Goal: Information Seeking & Learning: Learn about a topic

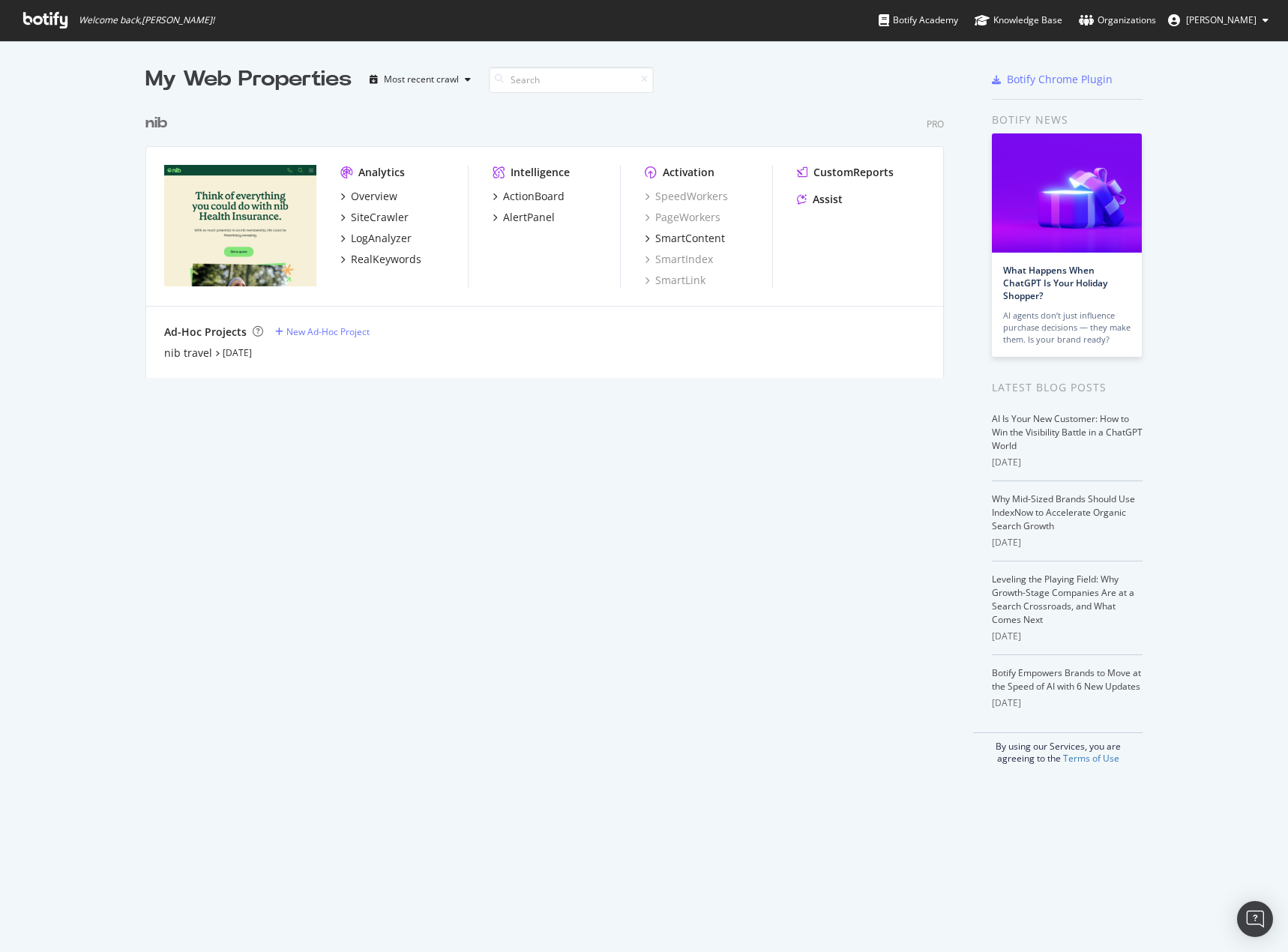
scroll to position [941, 1265]
click at [457, 494] on div "My Web Properties Most recent crawl nib Pro Analytics Overview SiteCrawler LogA…" at bounding box center [559, 414] width 828 height 700
click at [659, 571] on div "My Web Properties Most recent crawl nib Pro Analytics Overview SiteCrawler LogA…" at bounding box center [559, 414] width 828 height 700
click at [843, 557] on div "My Web Properties Most recent crawl nib Pro Analytics Overview SiteCrawler LogA…" at bounding box center [559, 414] width 828 height 700
click at [465, 688] on div "My Web Properties Most recent crawl nib Pro Analytics Overview SiteCrawler LogA…" at bounding box center [559, 414] width 828 height 700
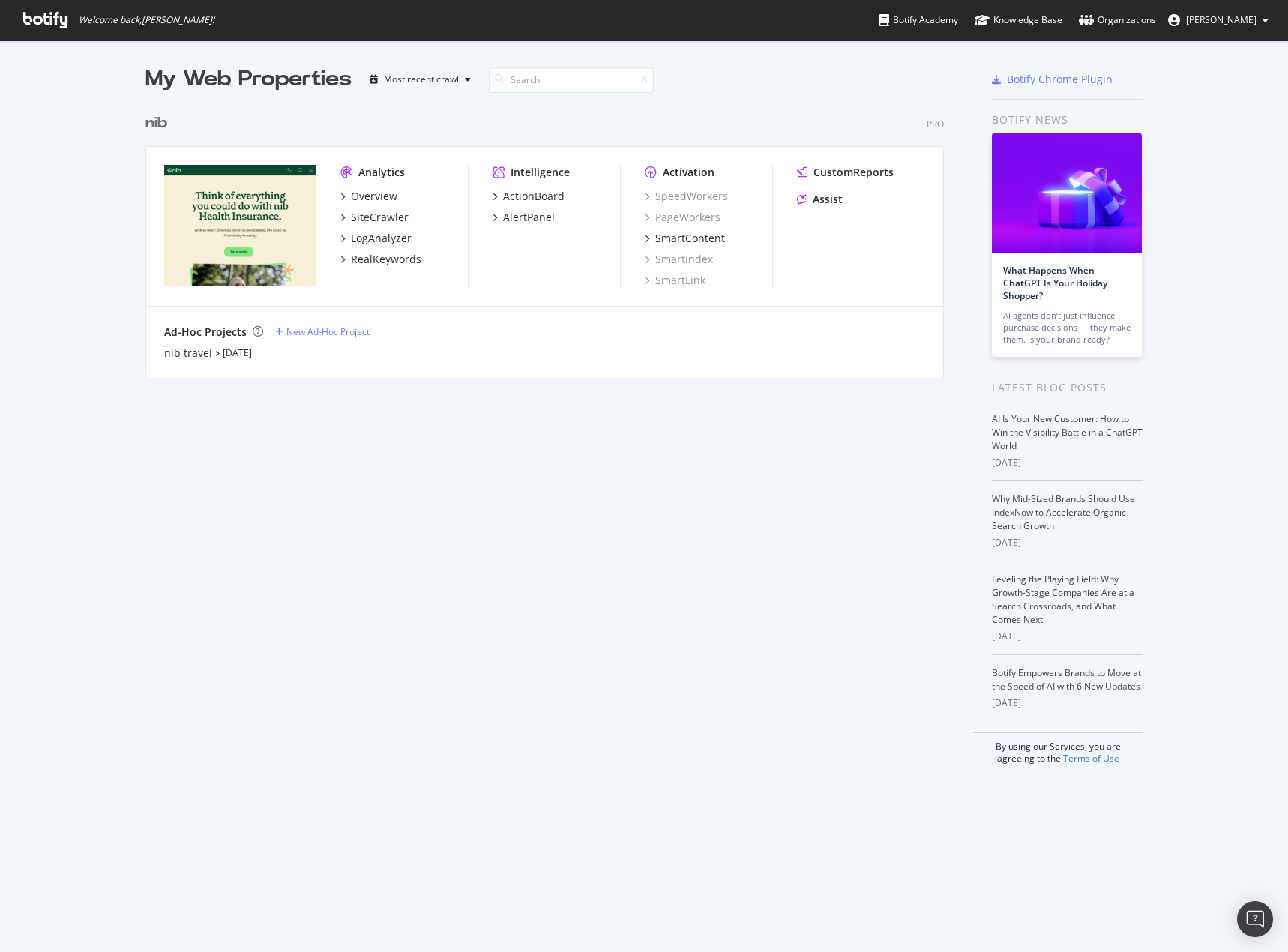
click at [407, 715] on div "My Web Properties Most recent crawl nib Pro Analytics Overview SiteCrawler LogA…" at bounding box center [559, 414] width 828 height 700
click at [534, 223] on div "AlertPanel" at bounding box center [528, 217] width 52 height 15
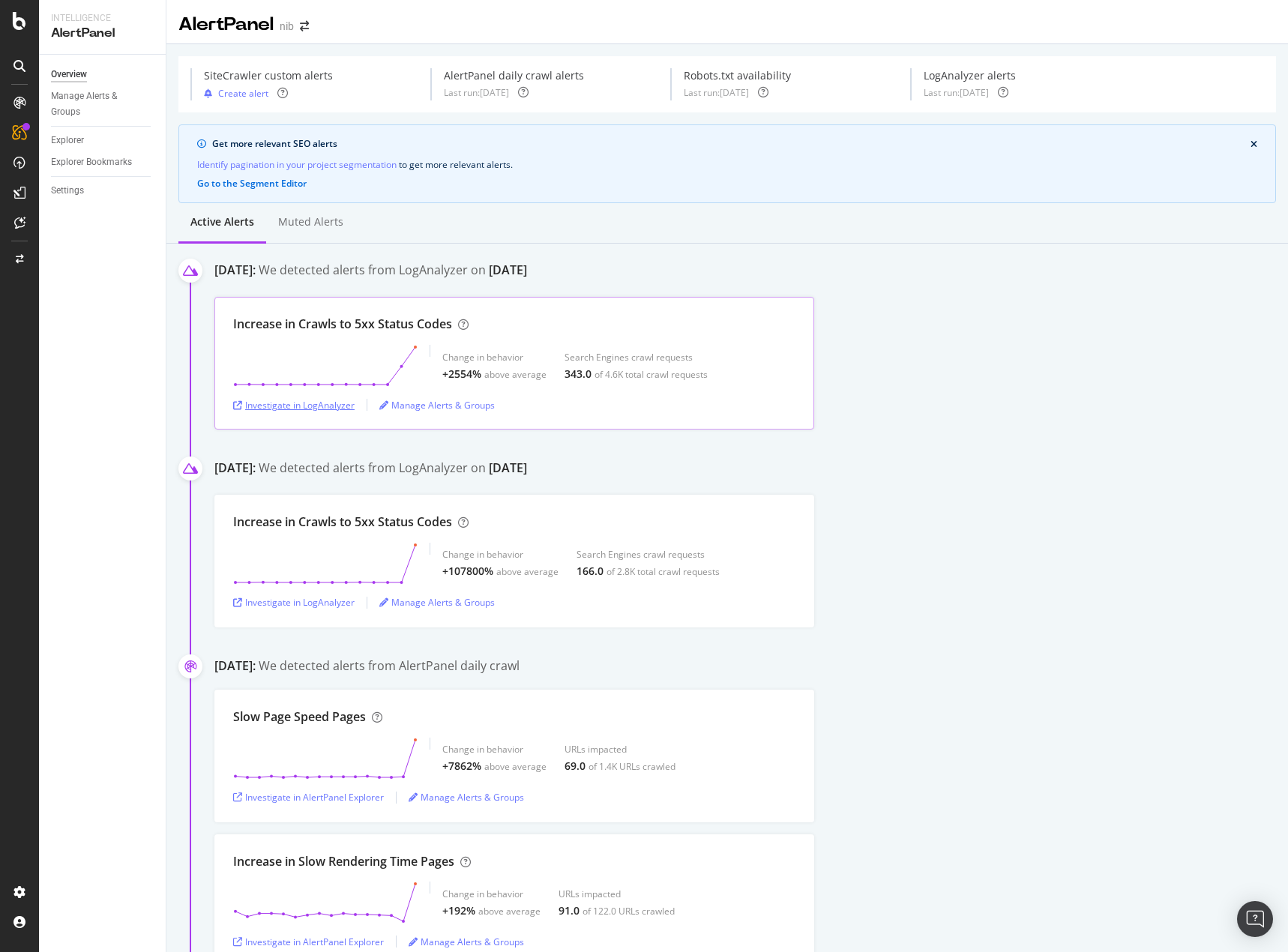
click at [304, 406] on div "Investigate in LogAnalyzer" at bounding box center [294, 404] width 121 height 12
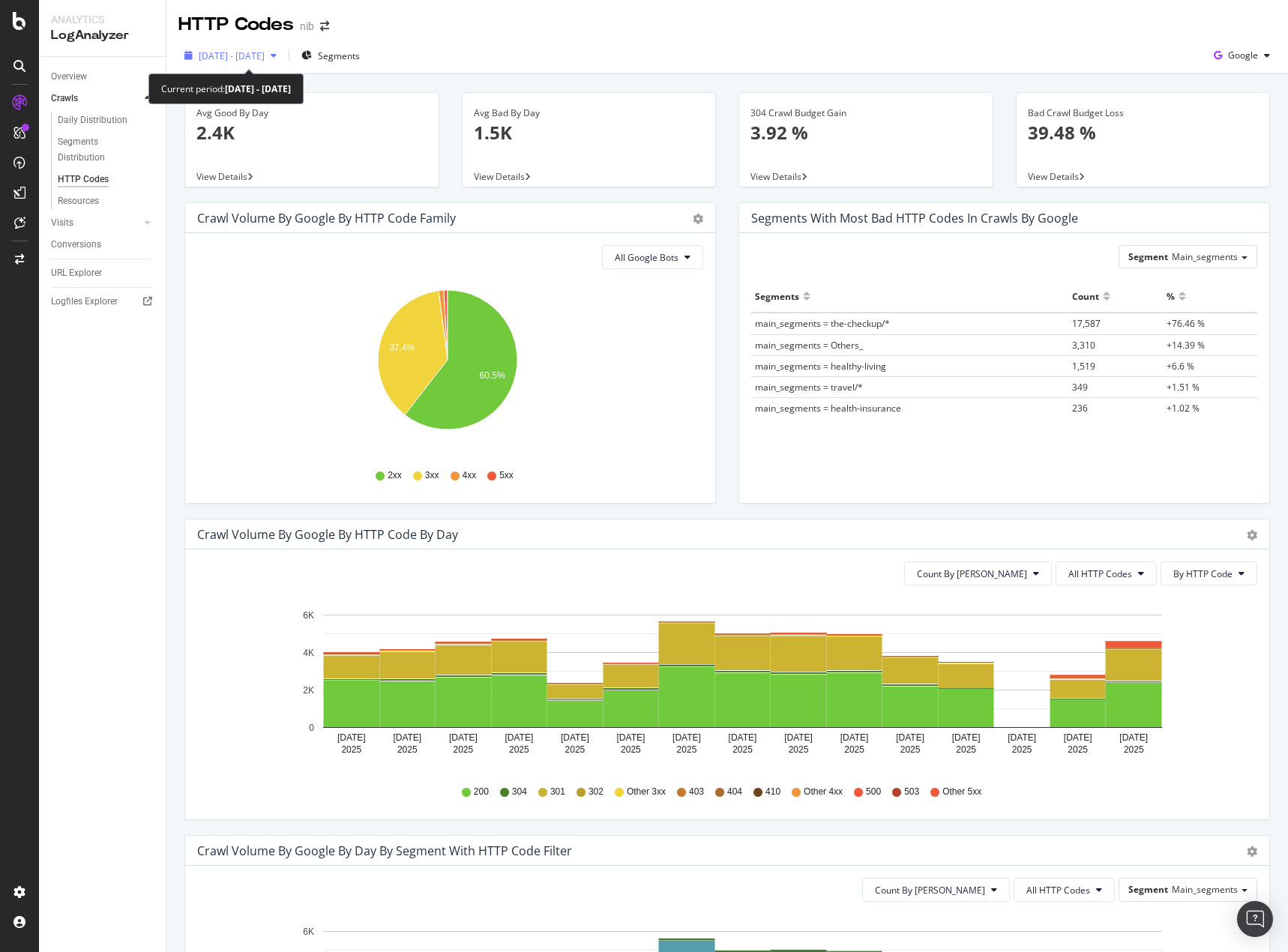
click at [265, 59] on span "[DATE] - [DATE]" at bounding box center [231, 55] width 66 height 12
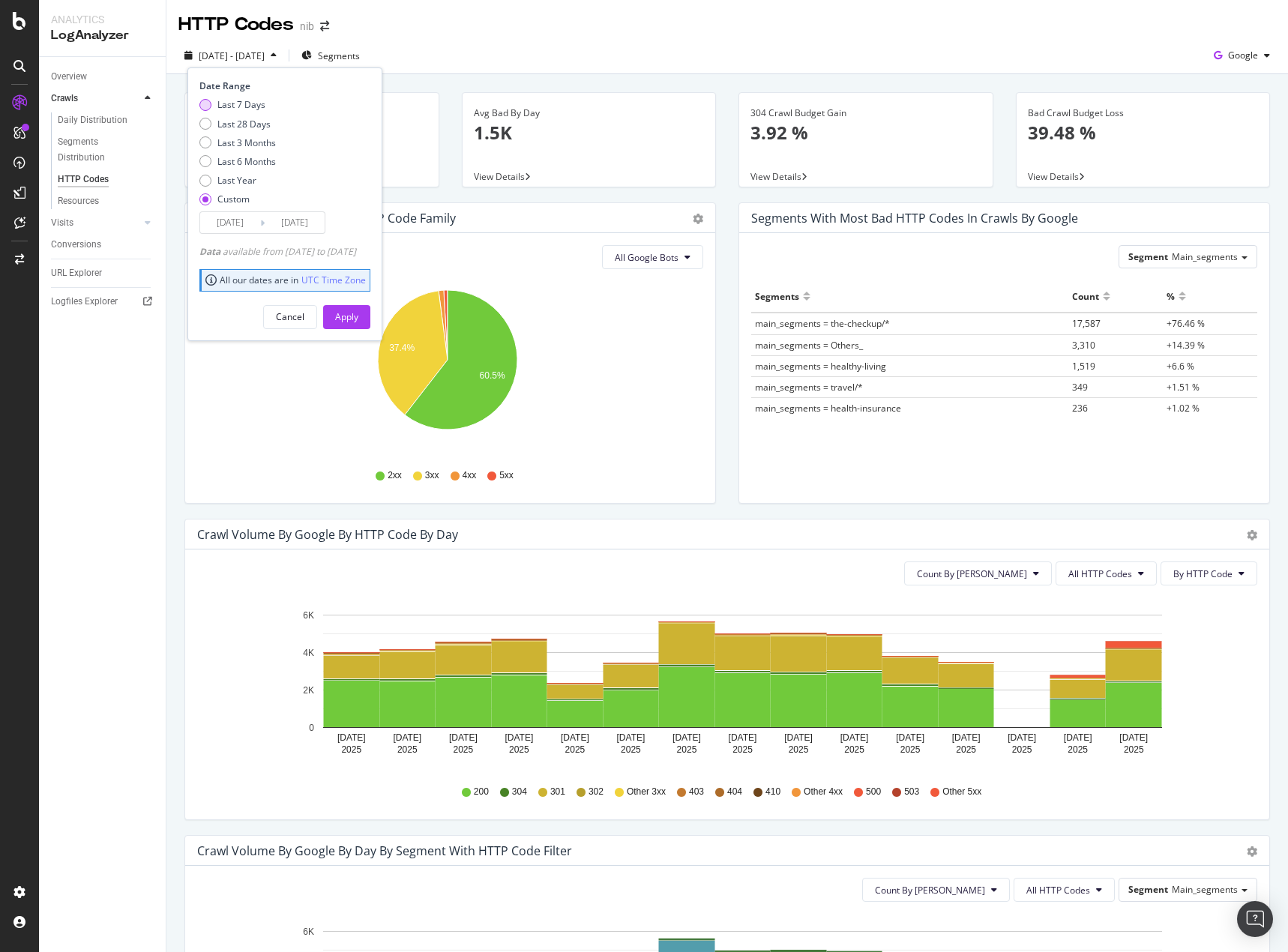
click at [220, 102] on div "Last 7 Days" at bounding box center [241, 104] width 48 height 12
type input "2025/08/19"
type input "2025/08/25"
click at [359, 314] on div "Apply" at bounding box center [346, 316] width 23 height 12
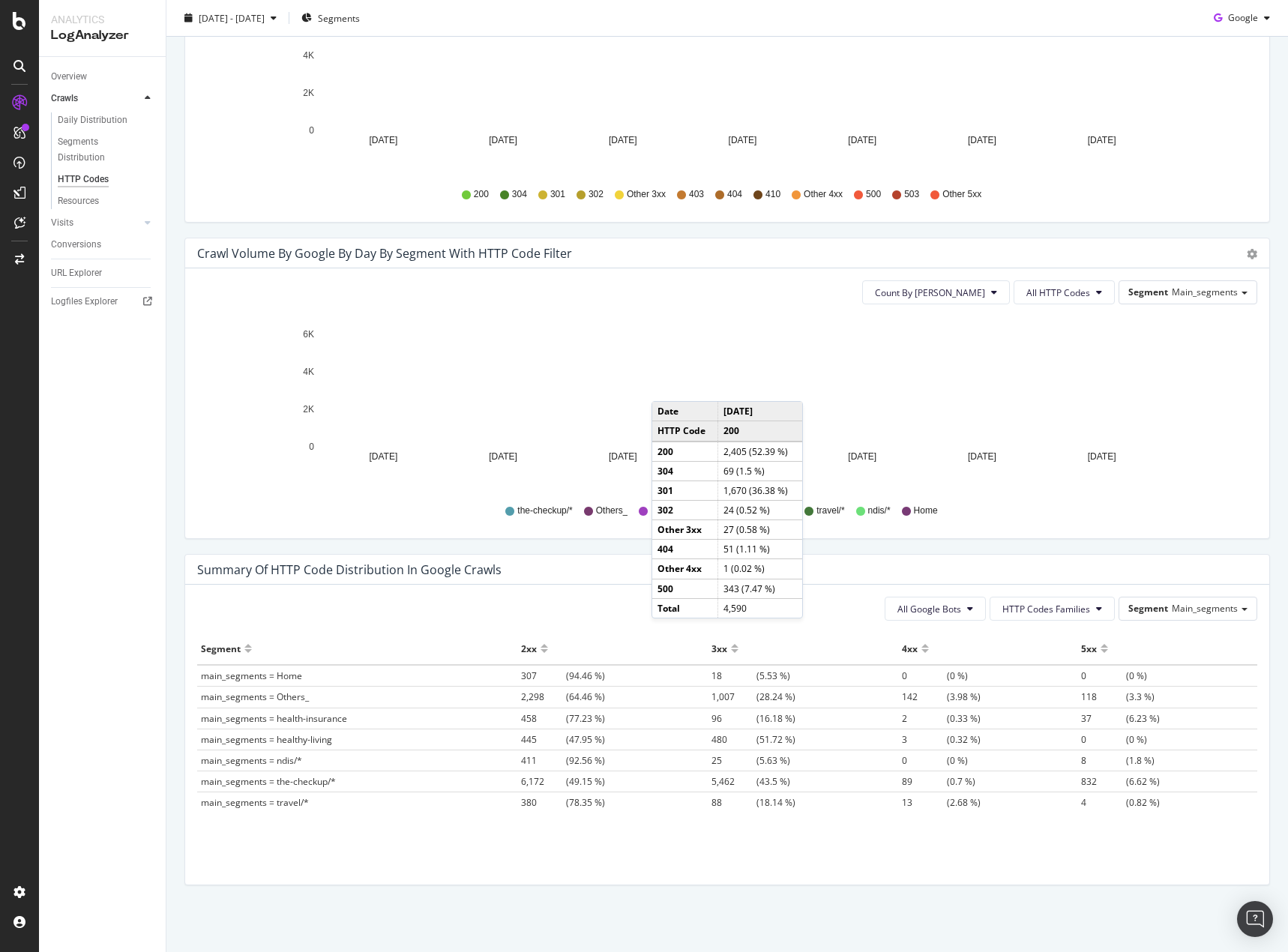
scroll to position [598, 0]
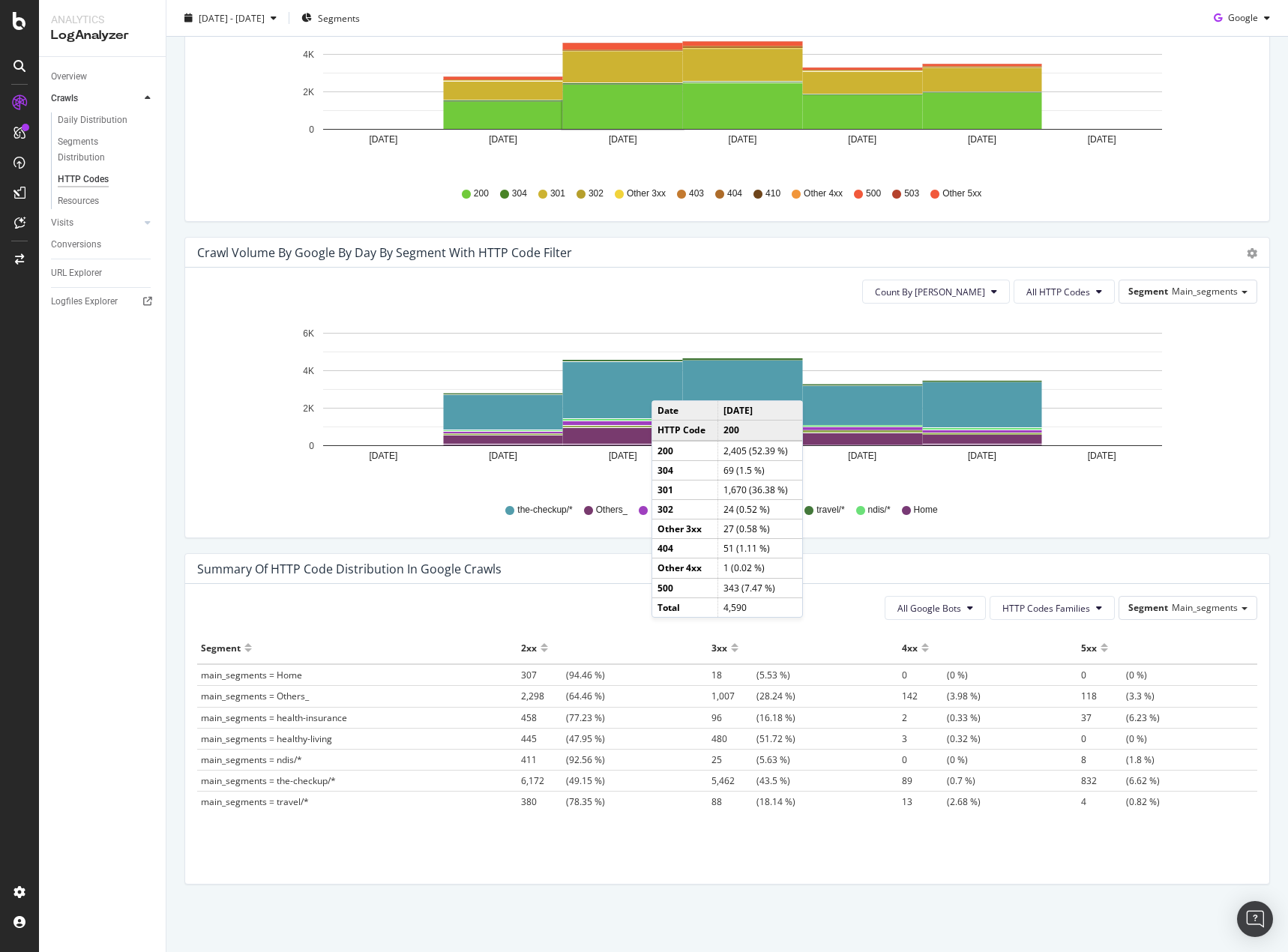
drag, startPoint x: 476, startPoint y: 924, endPoint x: 382, endPoint y: 780, distance: 172.0
click at [475, 924] on div "Avg Good By Day 1.5K View Details Avg Bad By Day 1.2K View Details 304 Crawl Bu…" at bounding box center [727, 214] width 1121 height 1475
click at [656, 477] on td "304" at bounding box center [685, 469] width 66 height 20
click at [635, 386] on rect "A chart." at bounding box center [622, 390] width 120 height 56
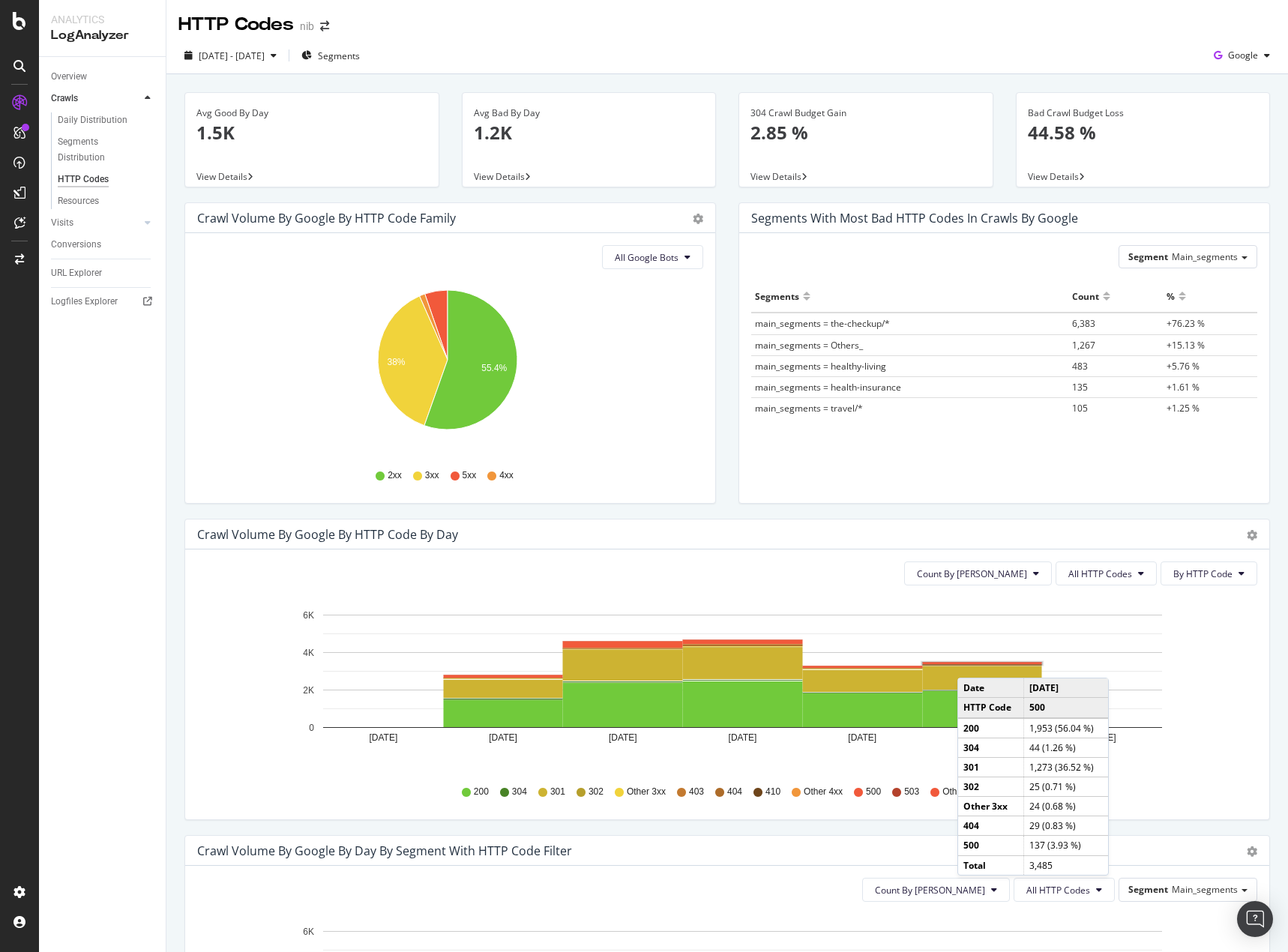
click at [972, 663] on rect "A chart." at bounding box center [982, 664] width 120 height 2
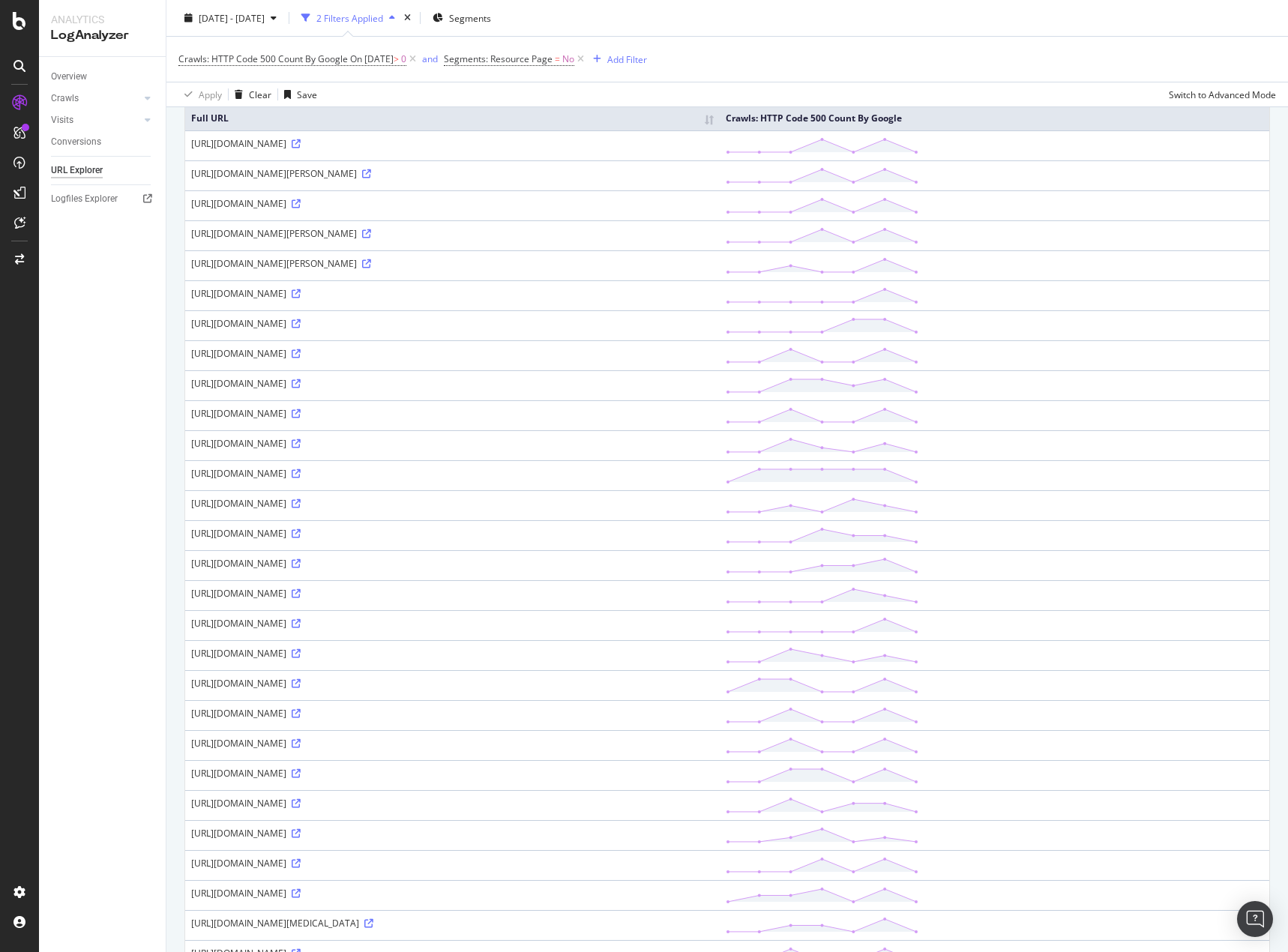
scroll to position [300, 0]
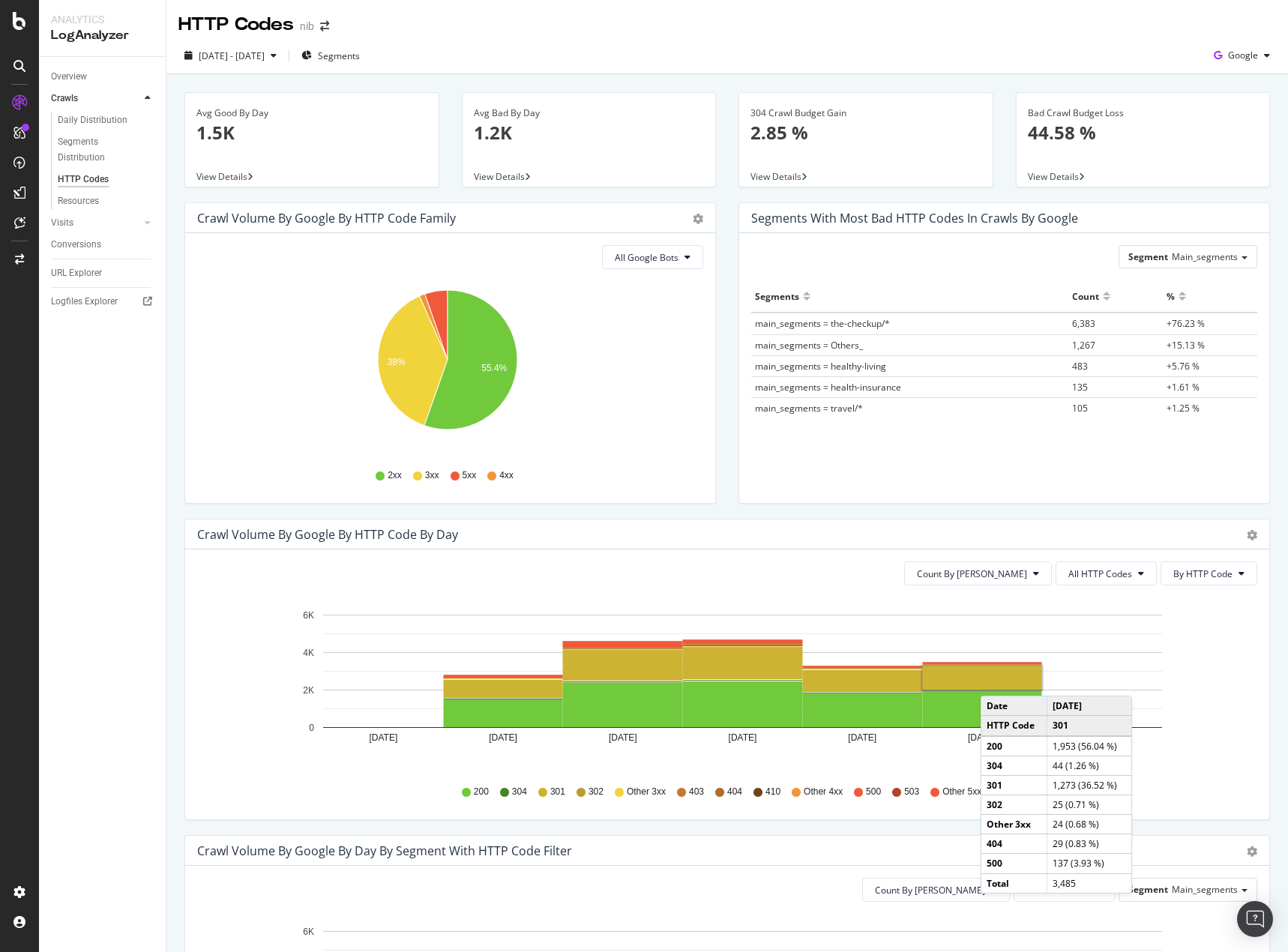
click at [995, 681] on rect "A chart." at bounding box center [983, 678] width 120 height 23
